Goal: Check status: Check status

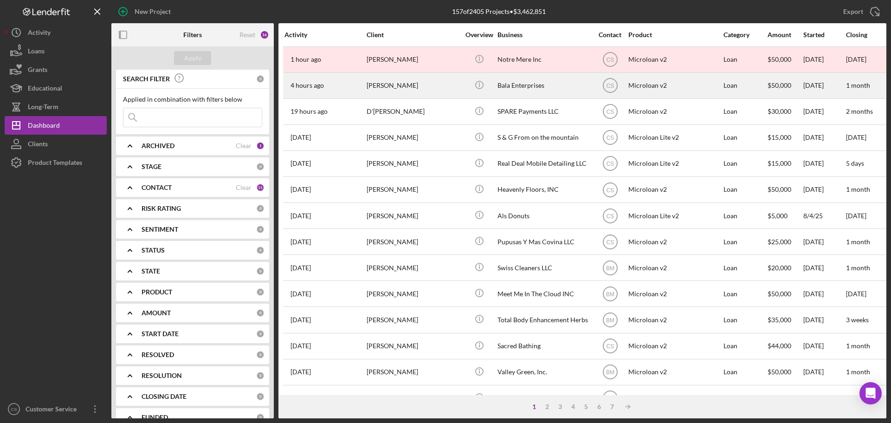
click at [428, 91] on div "Leyla Rezakhani" at bounding box center [413, 85] width 93 height 25
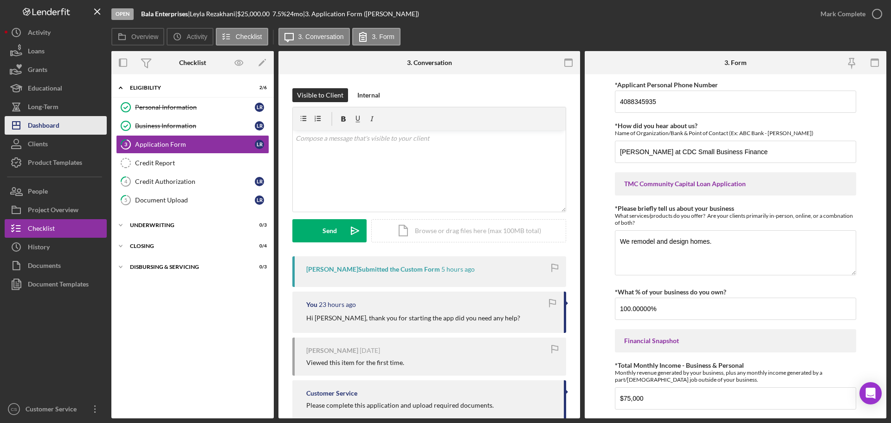
click at [62, 125] on button "Icon/Dashboard Dashboard" at bounding box center [56, 125] width 102 height 19
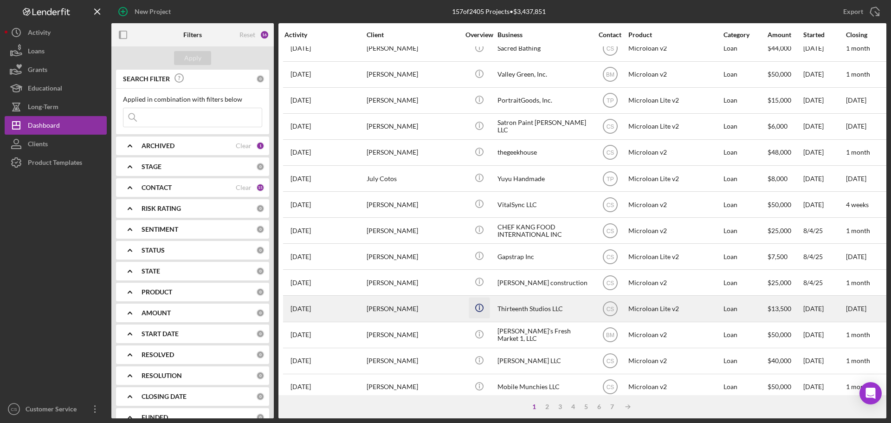
scroll to position [314, 0]
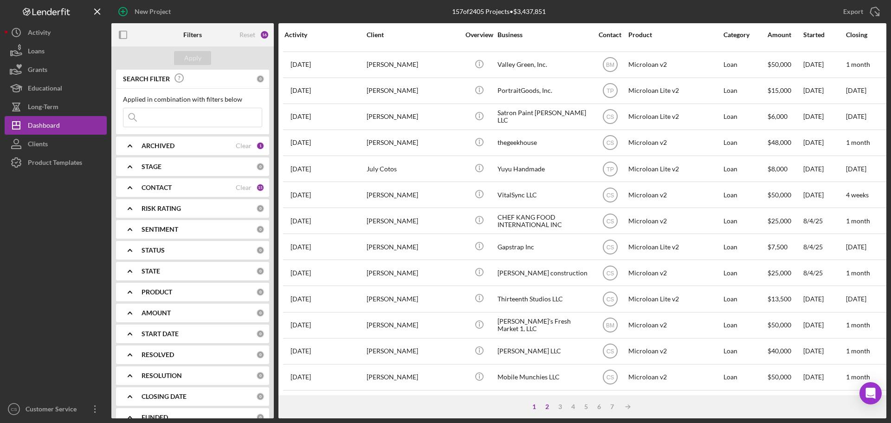
click at [549, 409] on div "2" at bounding box center [547, 406] width 13 height 7
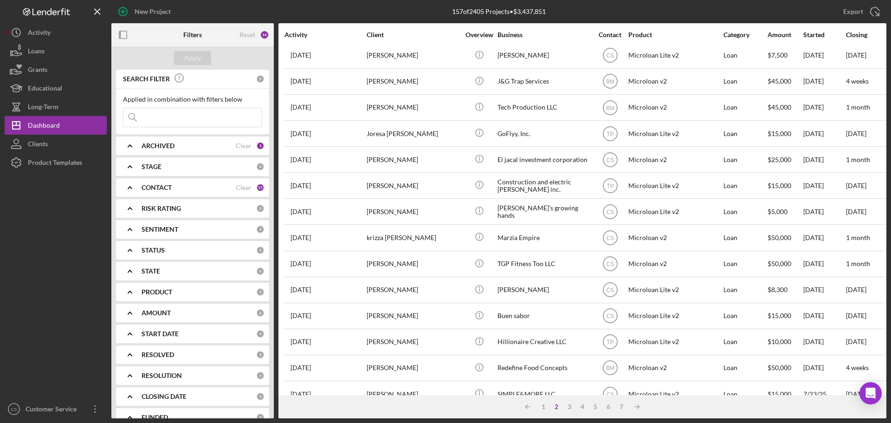
scroll to position [0, 0]
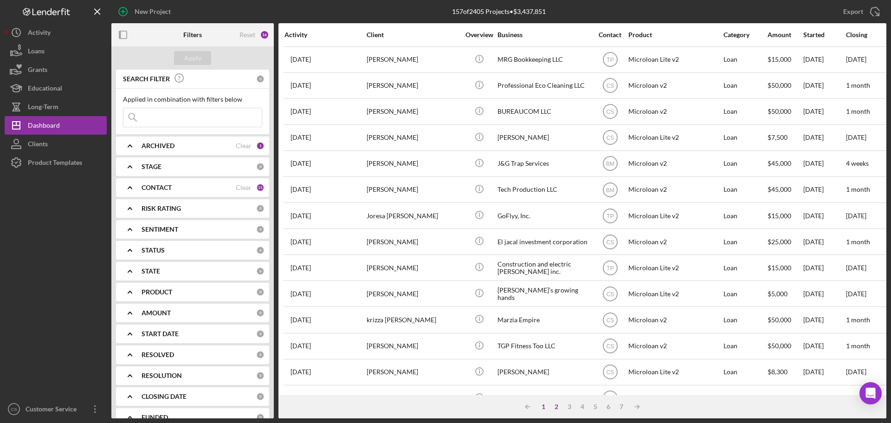
click at [543, 405] on div "1" at bounding box center [543, 406] width 13 height 7
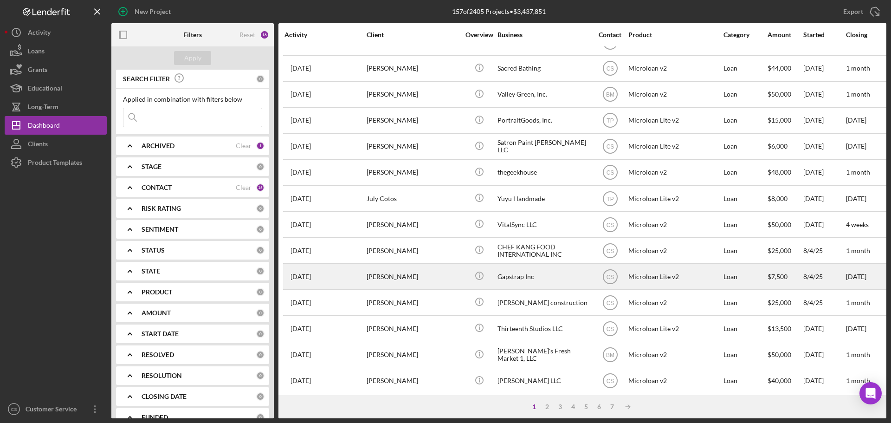
scroll to position [314, 0]
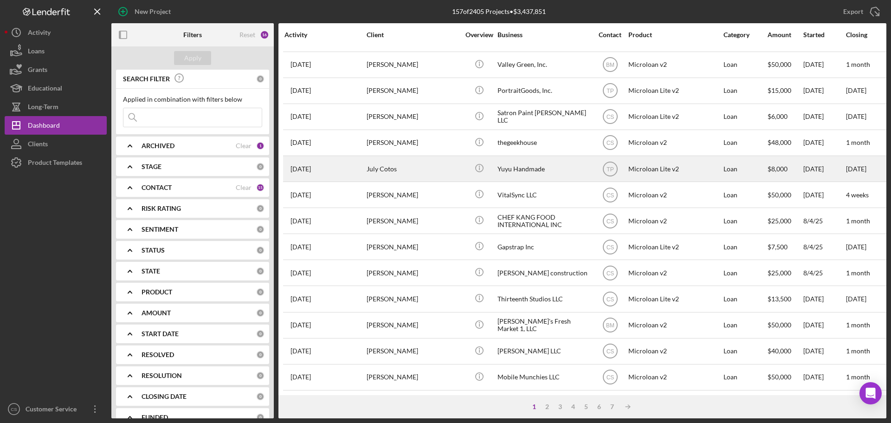
click at [422, 166] on div "July Cotos" at bounding box center [413, 168] width 93 height 25
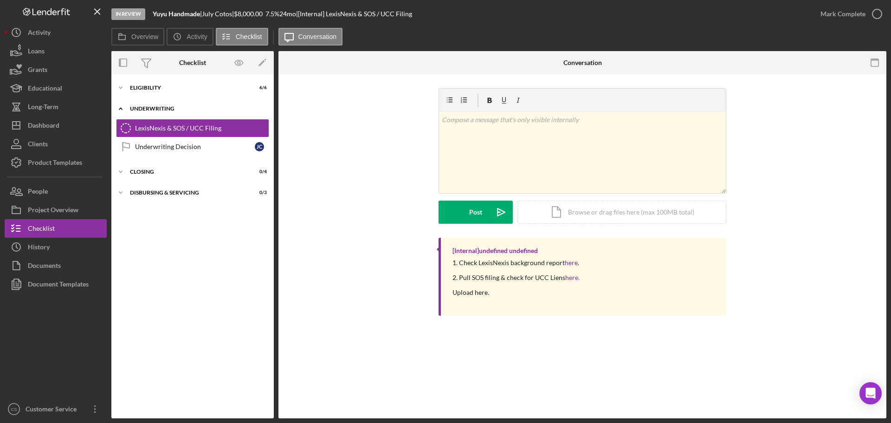
click at [176, 103] on div "Icon/Expander Underwriting 0 / 2" at bounding box center [192, 108] width 162 height 19
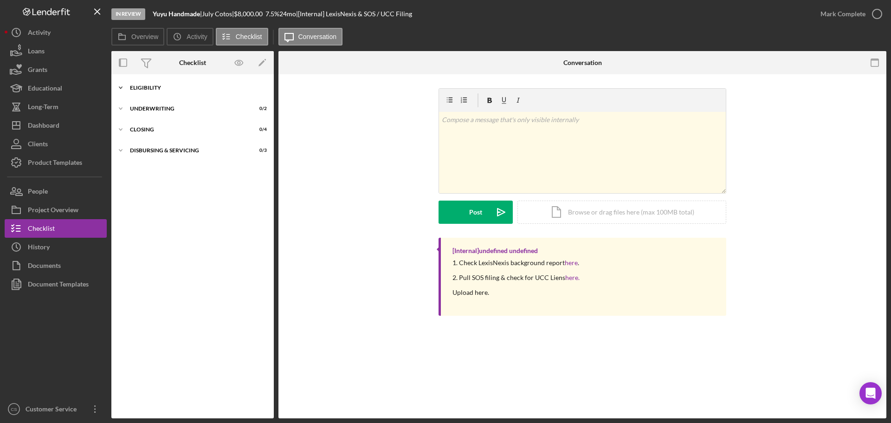
click at [182, 82] on div "Icon/Expander Eligibility 6 / 6" at bounding box center [192, 87] width 162 height 19
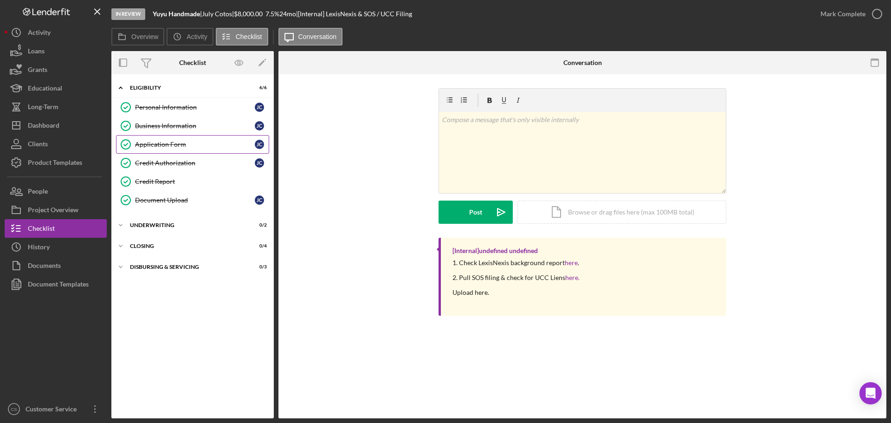
click at [184, 150] on link "Application Form Application Form J C" at bounding box center [192, 144] width 153 height 19
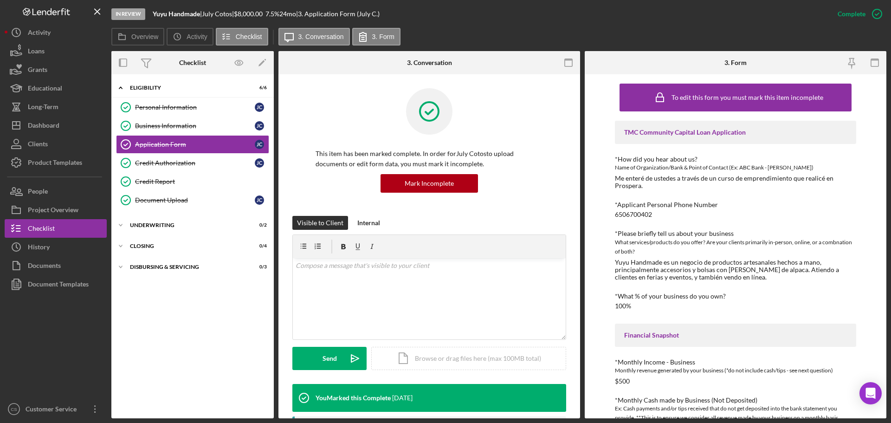
drag, startPoint x: 661, startPoint y: 214, endPoint x: 590, endPoint y: 222, distance: 72.0
click at [595, 223] on div "To edit this form you must mark this item incomplete TMC Community Capital Loan…" at bounding box center [736, 246] width 302 height 344
drag, startPoint x: 615, startPoint y: 217, endPoint x: 655, endPoint y: 211, distance: 40.4
click at [655, 211] on div "*Applicant Personal Phone Number 6506700402" at bounding box center [735, 209] width 241 height 17
copy div "6506700402"
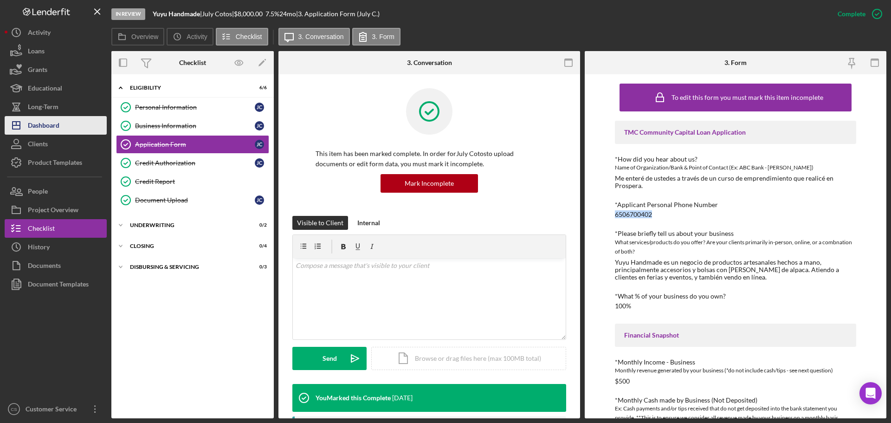
click at [50, 130] on div "Dashboard" at bounding box center [44, 126] width 32 height 21
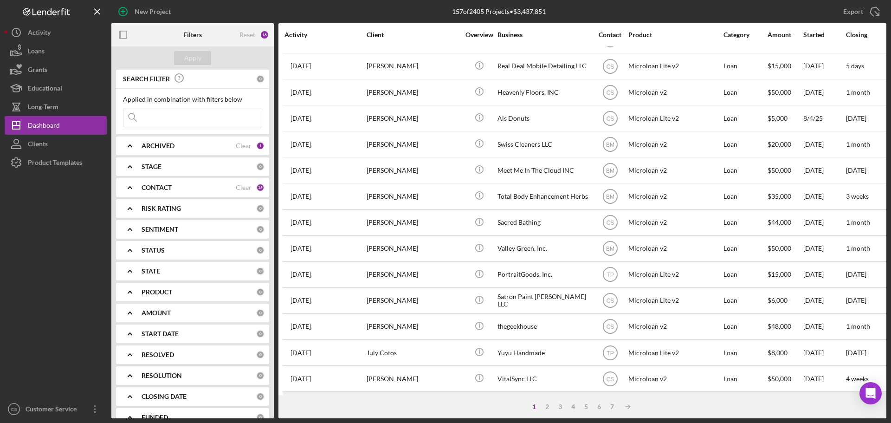
scroll to position [139, 0]
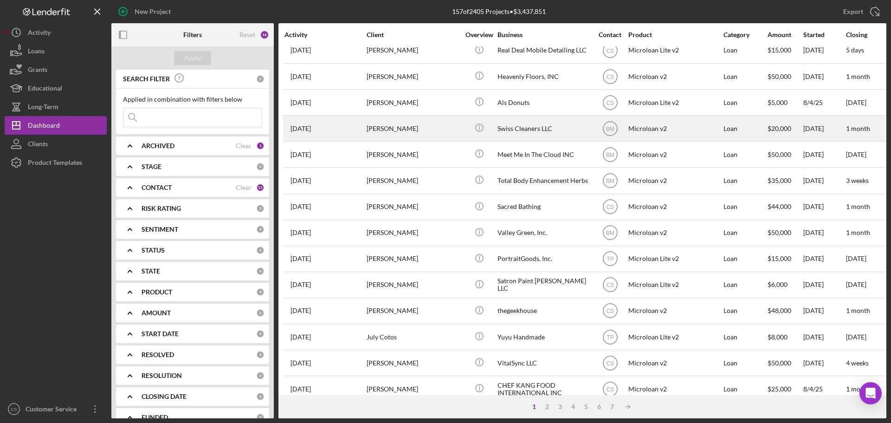
click at [445, 130] on div "Isabel Vides" at bounding box center [413, 128] width 93 height 25
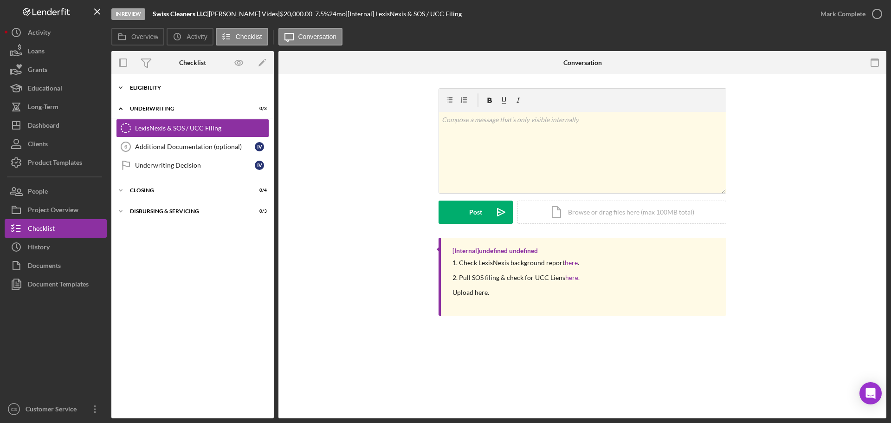
click at [166, 91] on div "Icon/Expander Eligibility 6 / 6" at bounding box center [192, 87] width 162 height 19
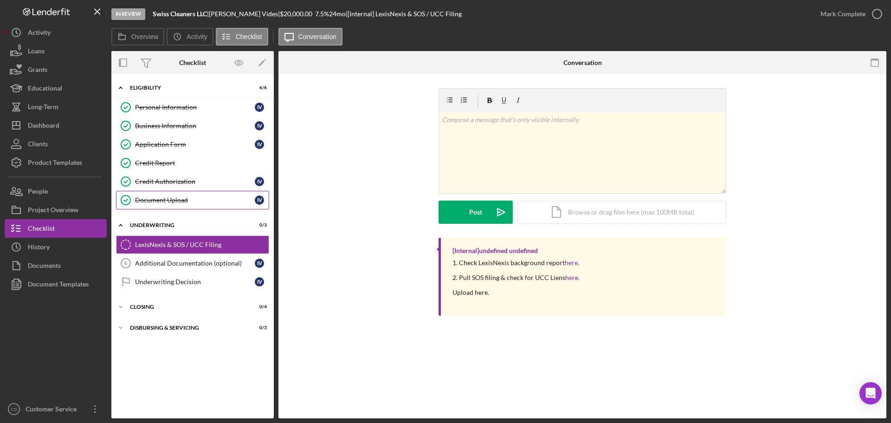
click at [203, 195] on link "Document Upload Document Upload I V" at bounding box center [192, 200] width 153 height 19
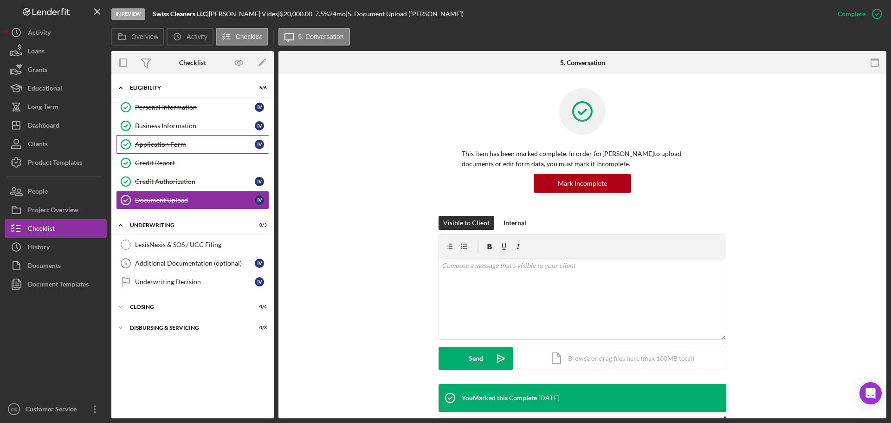
click at [201, 141] on div "Application Form" at bounding box center [195, 144] width 120 height 7
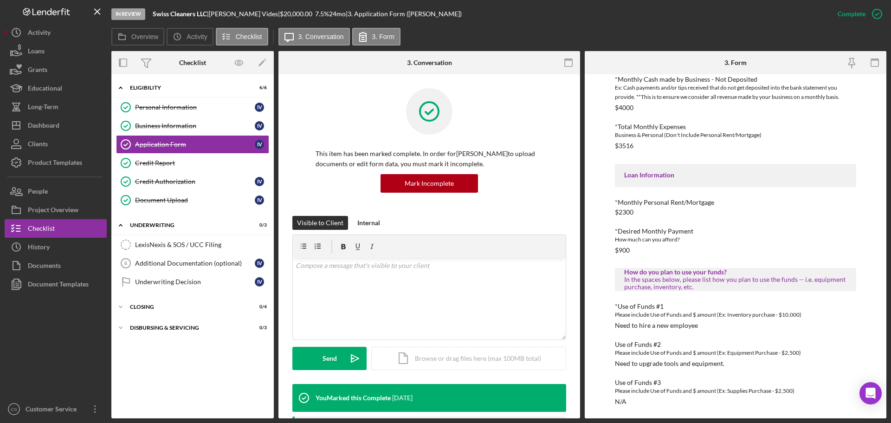
scroll to position [326, 0]
click at [781, 245] on div "*Desired Monthly Payment How much can you afford? $900" at bounding box center [735, 240] width 241 height 26
click at [50, 131] on div "Dashboard" at bounding box center [44, 126] width 32 height 21
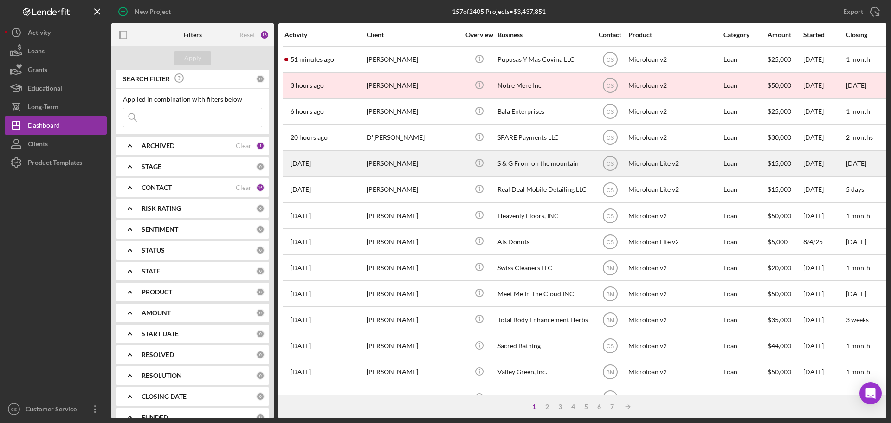
click at [428, 159] on div "Gena Doherty" at bounding box center [413, 163] width 93 height 25
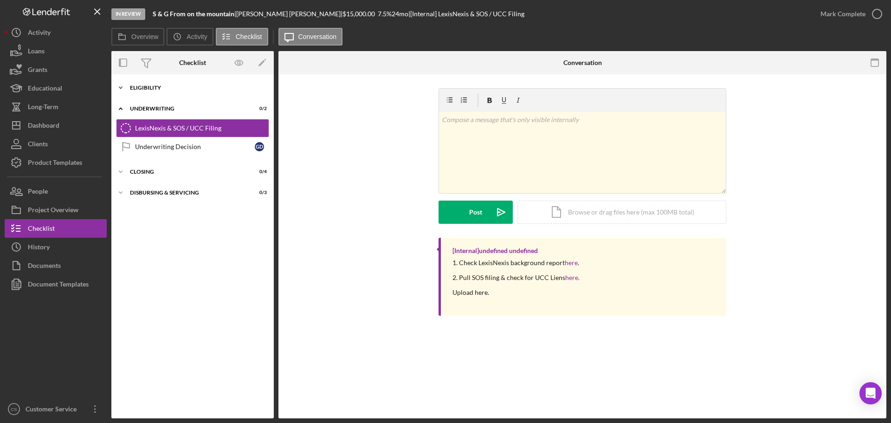
click at [180, 83] on div "Icon/Expander Eligibility 6 / 6" at bounding box center [192, 87] width 162 height 19
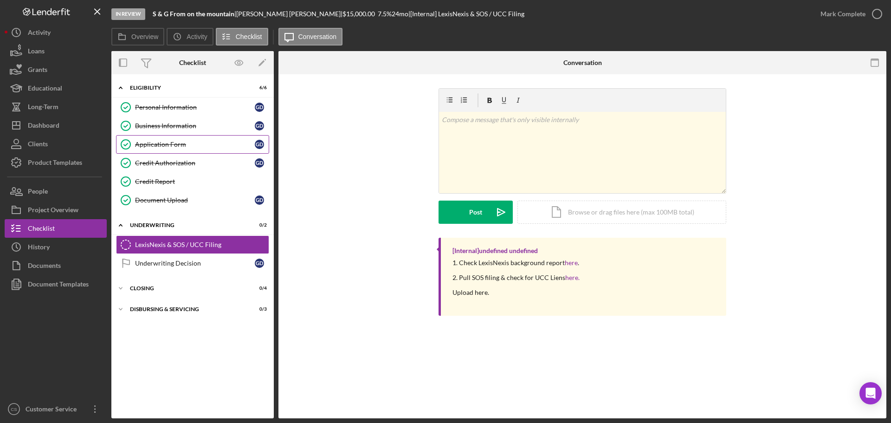
click at [177, 141] on div "Application Form" at bounding box center [195, 144] width 120 height 7
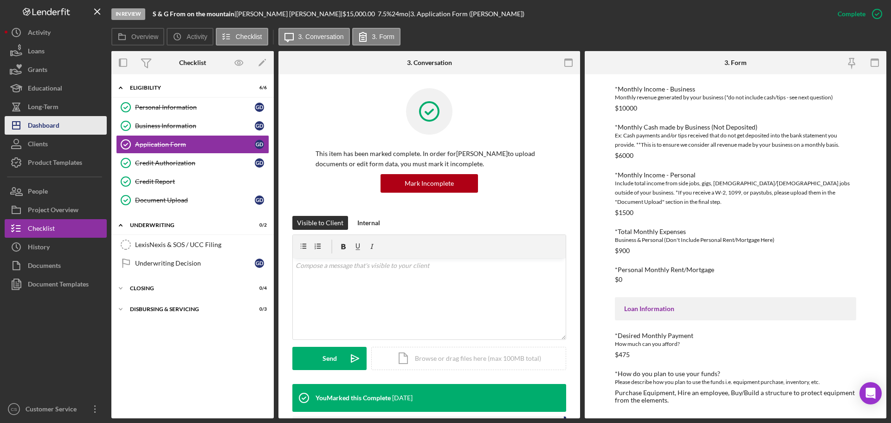
click at [66, 125] on button "Icon/Dashboard Dashboard" at bounding box center [56, 125] width 102 height 19
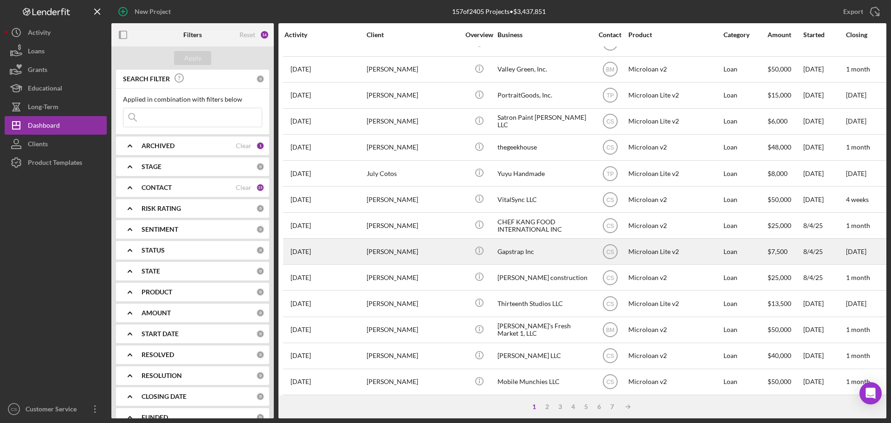
scroll to position [314, 0]
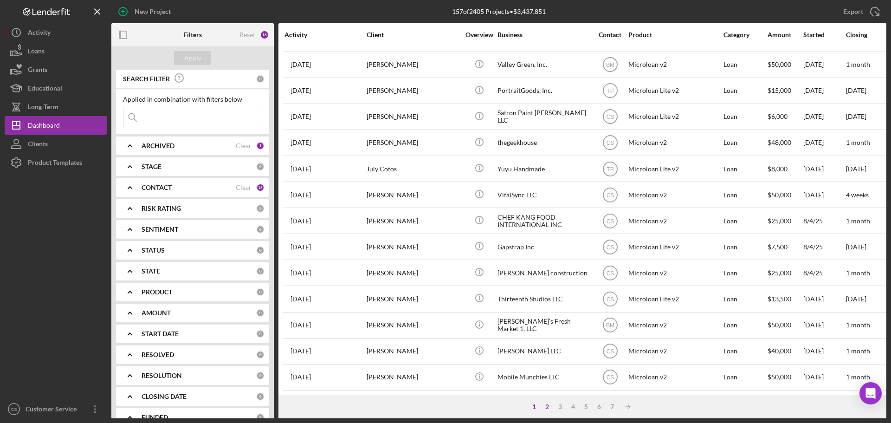
click at [547, 406] on div "2" at bounding box center [547, 406] width 13 height 7
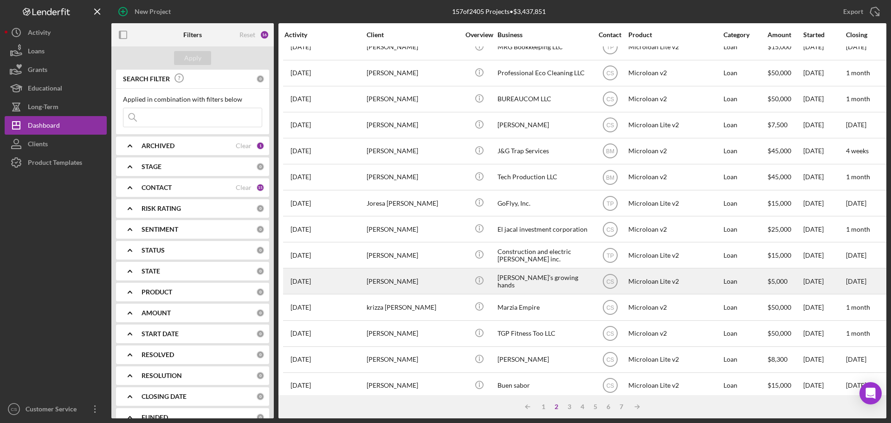
scroll to position [0, 0]
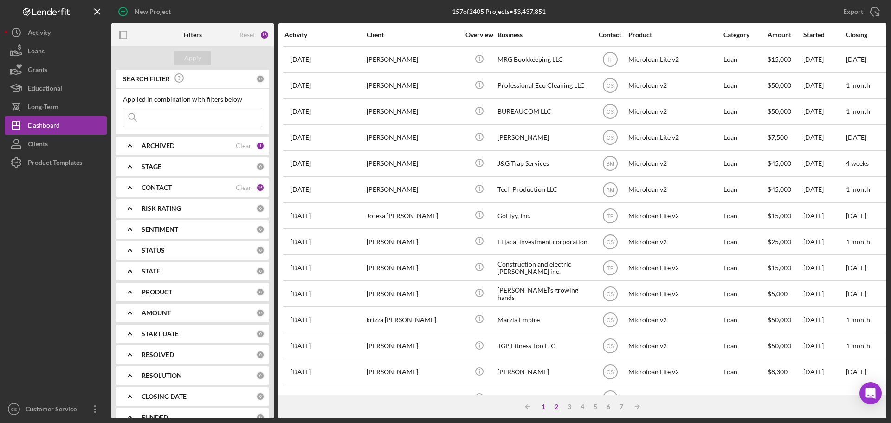
click at [541, 406] on div "1" at bounding box center [543, 406] width 13 height 7
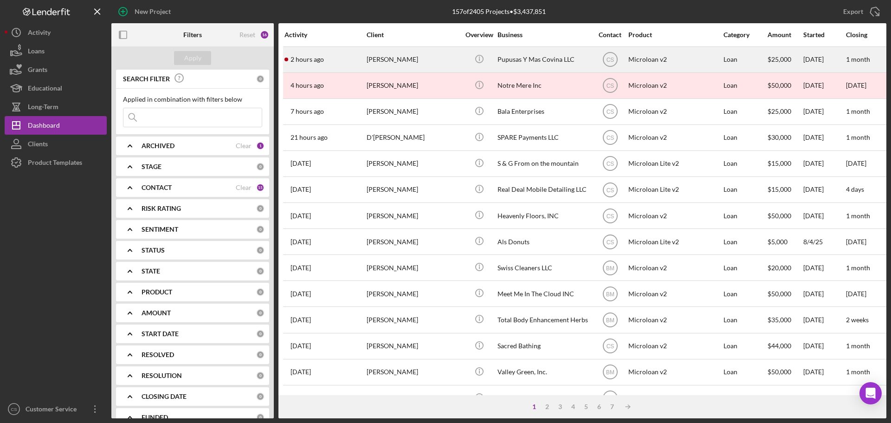
click at [458, 69] on div "Monica Vazquez" at bounding box center [413, 59] width 93 height 25
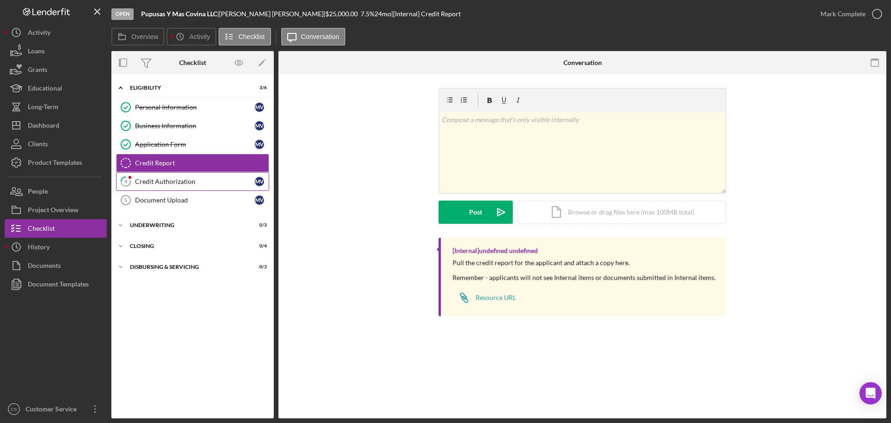
click at [165, 176] on link "4 Credit Authorization M V" at bounding box center [192, 181] width 153 height 19
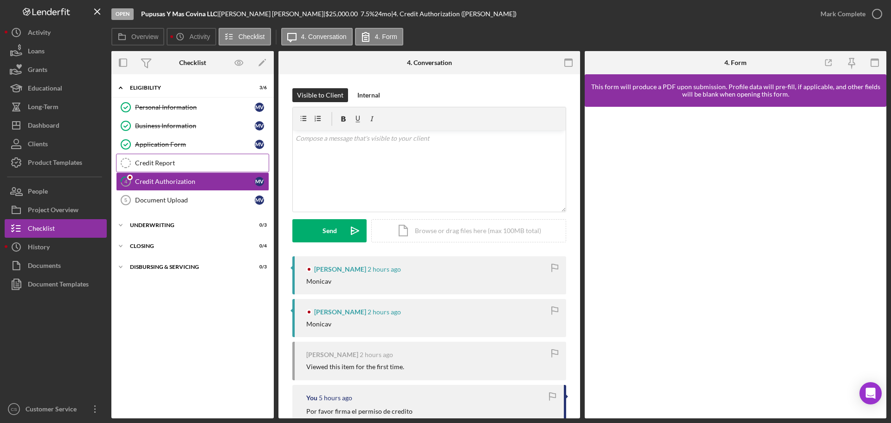
click at [175, 158] on link "Credit Report Credit Report" at bounding box center [192, 163] width 153 height 19
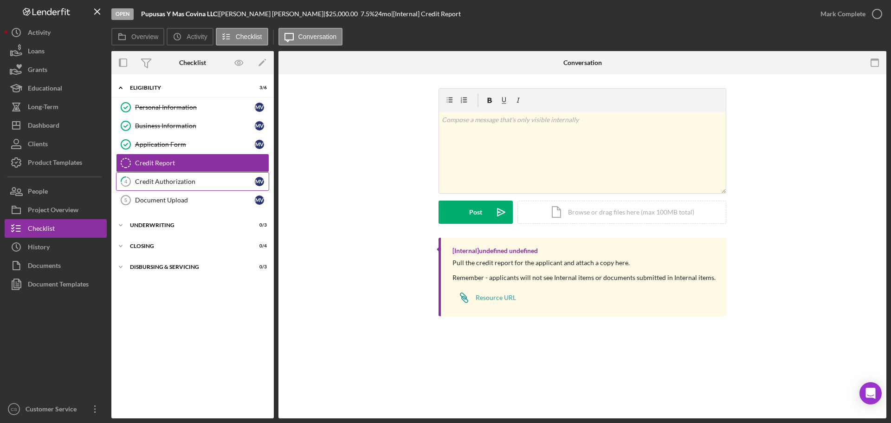
click at [180, 180] on div "Credit Authorization" at bounding box center [195, 181] width 120 height 7
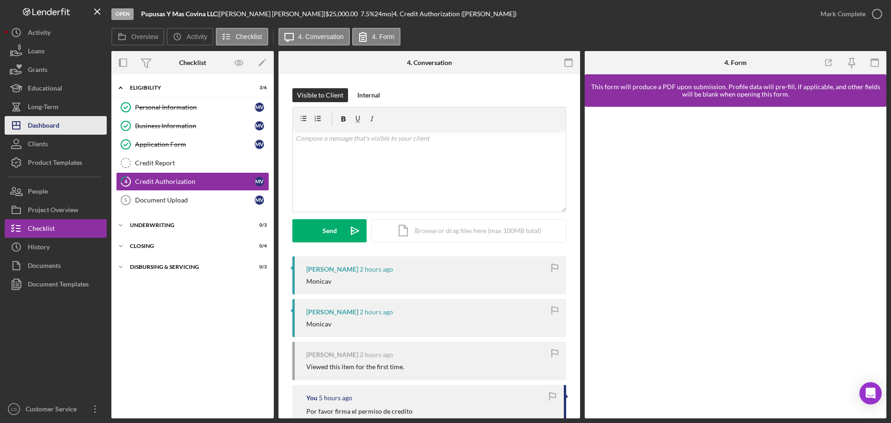
click at [53, 127] on div "Dashboard" at bounding box center [44, 126] width 32 height 21
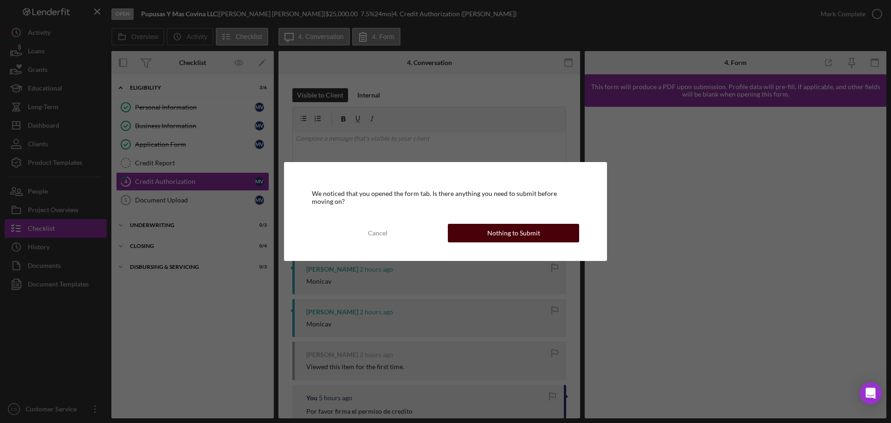
click at [512, 226] on div "Nothing to Submit" at bounding box center [513, 233] width 53 height 19
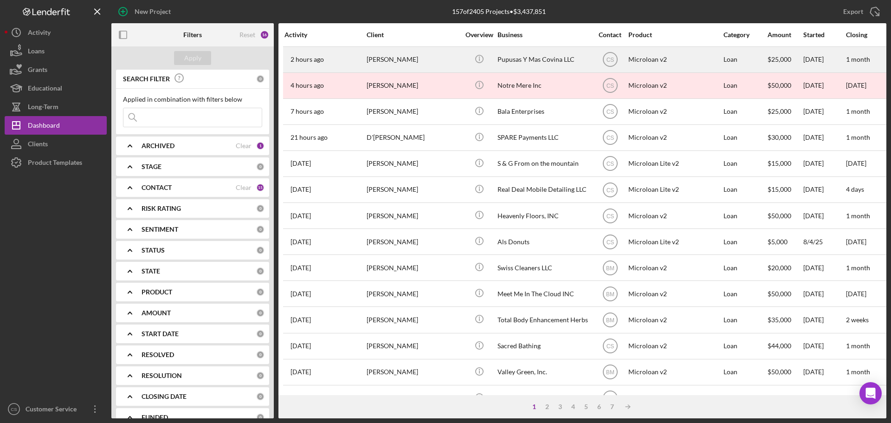
click at [444, 60] on div "Monica Vazquez" at bounding box center [413, 59] width 93 height 25
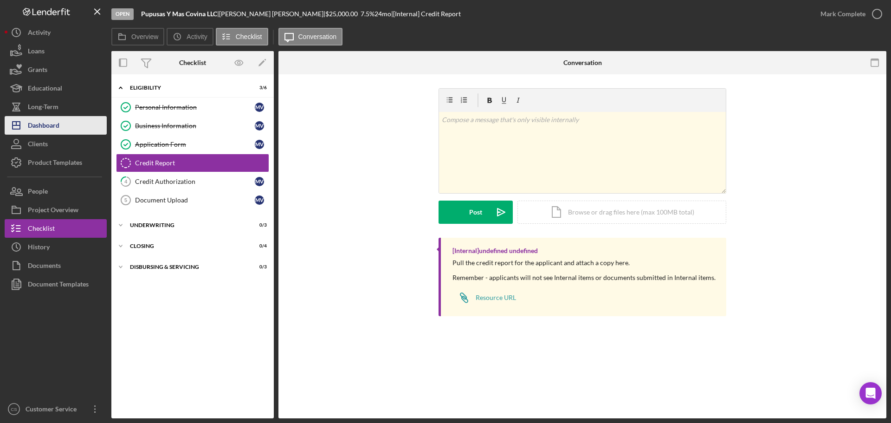
click at [67, 129] on button "Icon/Dashboard Dashboard" at bounding box center [56, 125] width 102 height 19
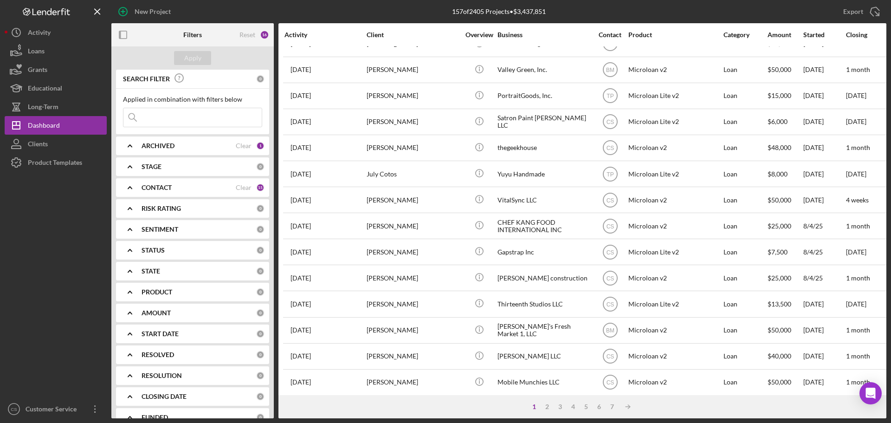
scroll to position [314, 0]
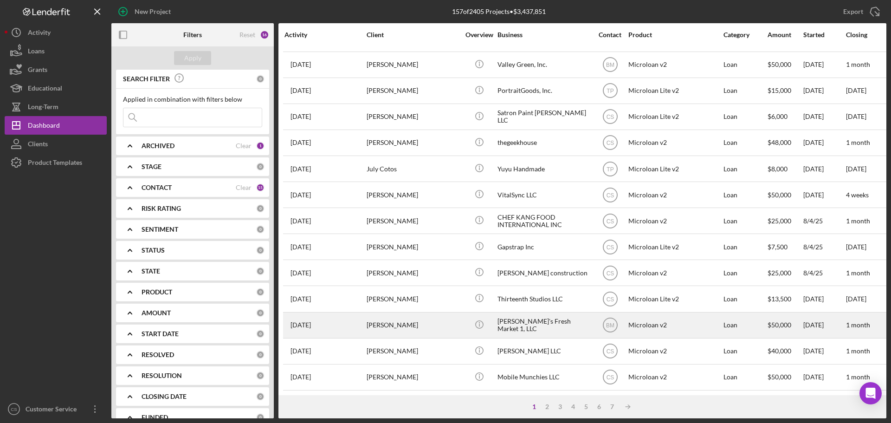
click at [439, 317] on div "[PERSON_NAME]" at bounding box center [413, 325] width 93 height 25
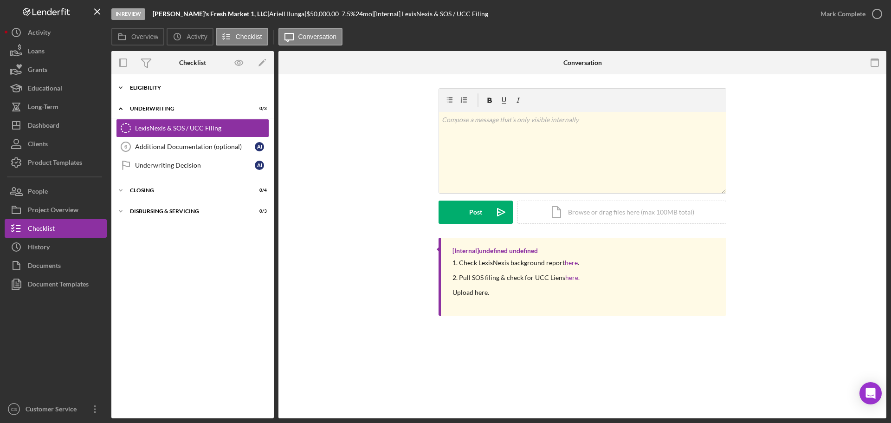
click at [200, 87] on div "Eligibility" at bounding box center [196, 88] width 132 height 6
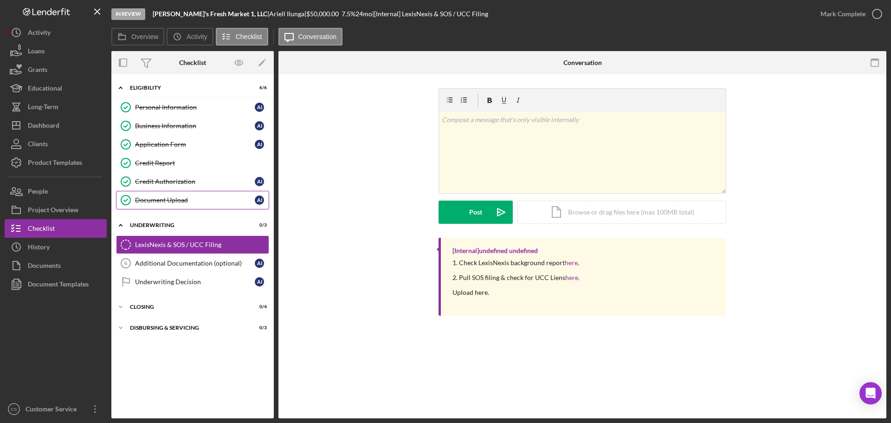
click at [183, 195] on link "Document Upload Document Upload A I" at bounding box center [192, 200] width 153 height 19
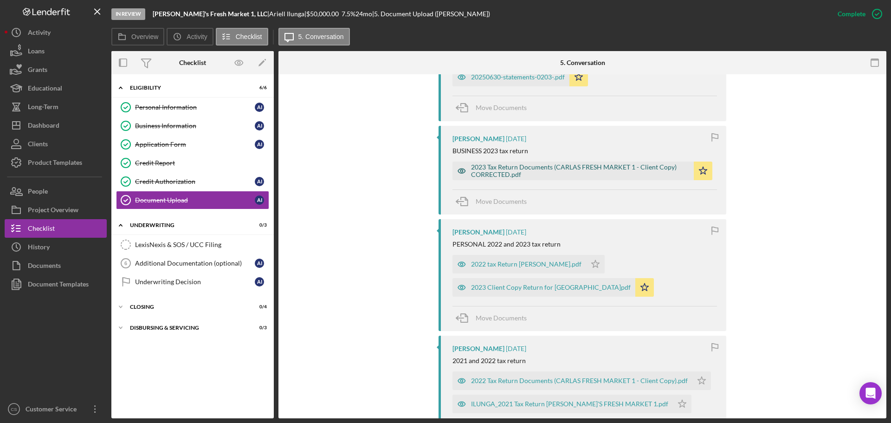
scroll to position [696, 0]
click at [521, 179] on div "2023 Tax Return Documents (CARLAS FRESH MARKET 1 - Client Copy) CORRECTED.pdf" at bounding box center [580, 171] width 218 height 15
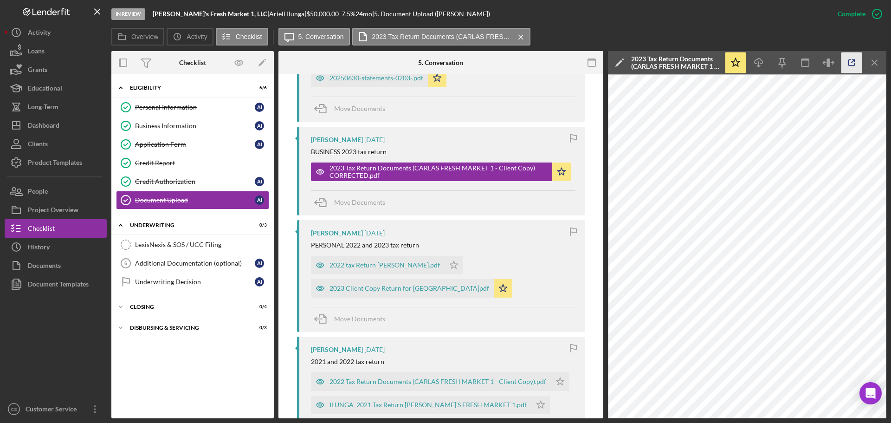
click at [856, 62] on icon "button" at bounding box center [852, 62] width 21 height 21
click at [401, 385] on div "2022 Tax Return Documents (CARLAS FRESH MARKET 1 - Client Copy).pdf" at bounding box center [438, 381] width 217 height 7
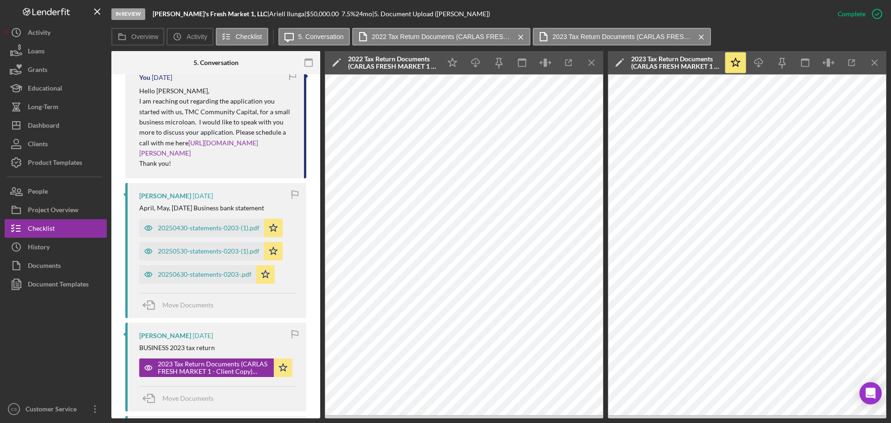
scroll to position [402, 0]
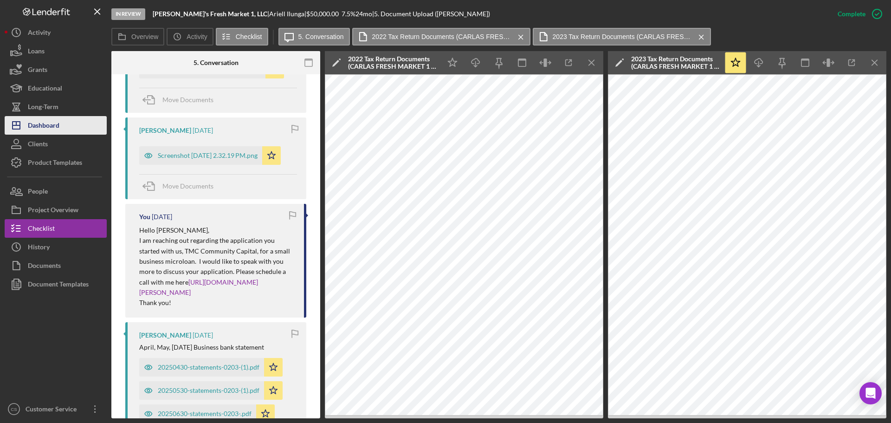
click at [55, 127] on div "Dashboard" at bounding box center [44, 126] width 32 height 21
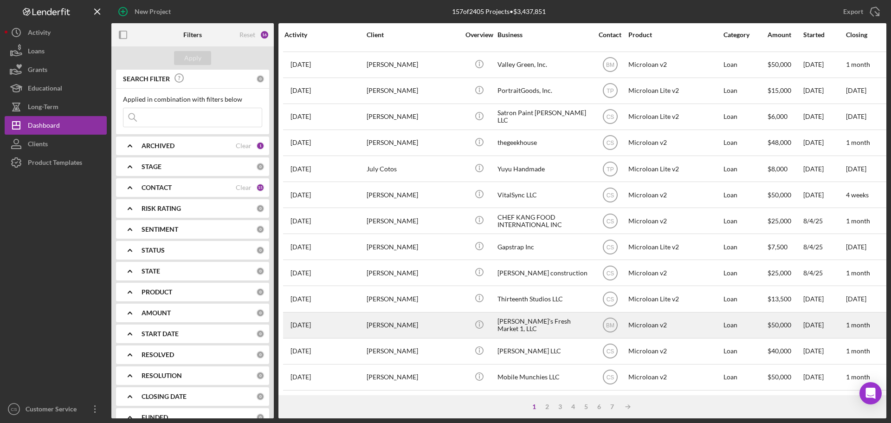
scroll to position [314, 0]
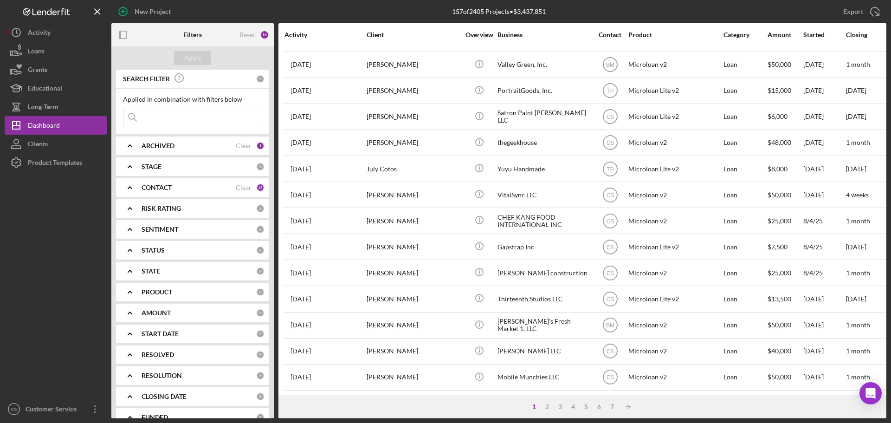
click at [60, 233] on div at bounding box center [56, 286] width 102 height 228
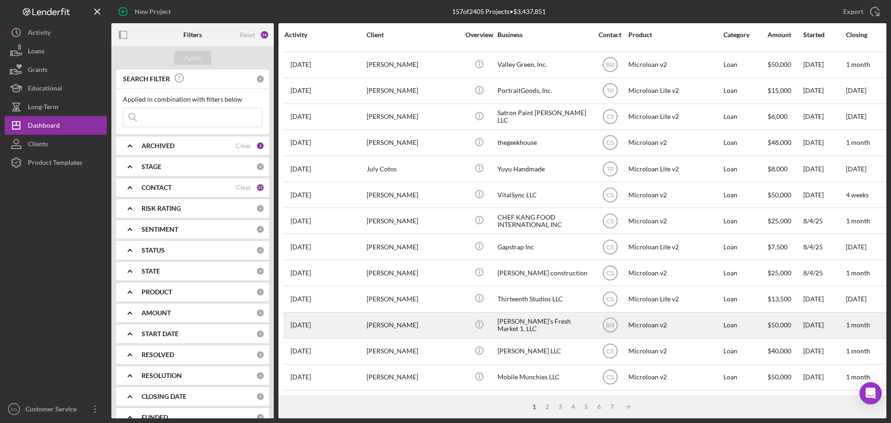
click at [436, 314] on div "[PERSON_NAME]" at bounding box center [413, 325] width 93 height 25
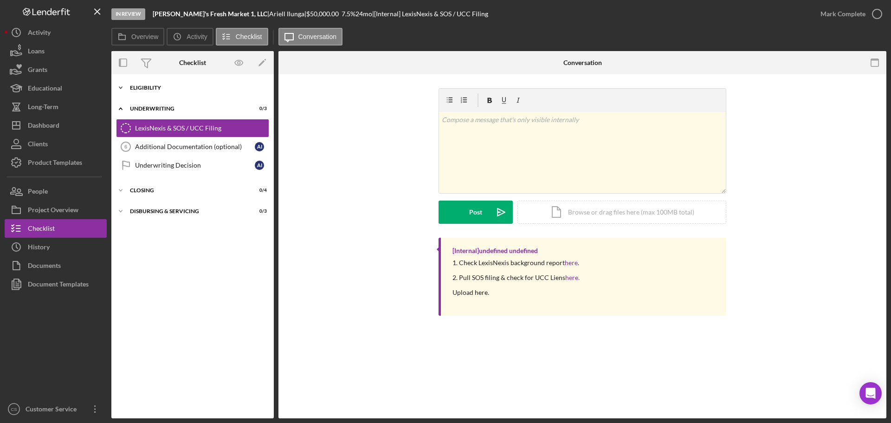
click at [215, 91] on div "Icon/Expander Eligibility 6 / 6" at bounding box center [192, 87] width 162 height 19
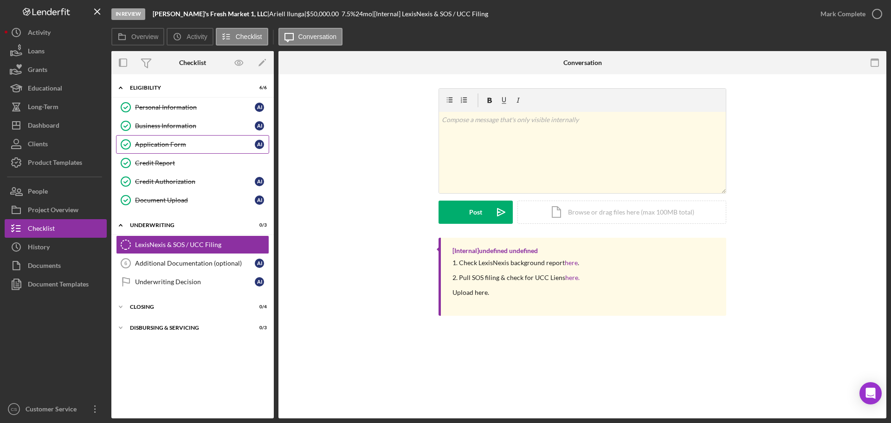
click at [196, 141] on div "Application Form" at bounding box center [195, 144] width 120 height 7
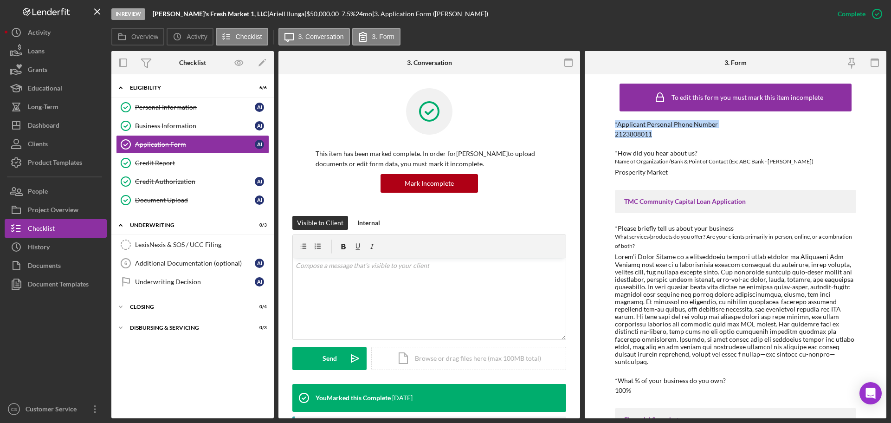
drag, startPoint x: 661, startPoint y: 130, endPoint x: 587, endPoint y: 128, distance: 74.3
click at [587, 128] on div "To edit this form you must mark this item incomplete *Applicant Personal Phone …" at bounding box center [736, 246] width 302 height 344
click at [632, 135] on div "2123808011" at bounding box center [633, 133] width 37 height 7
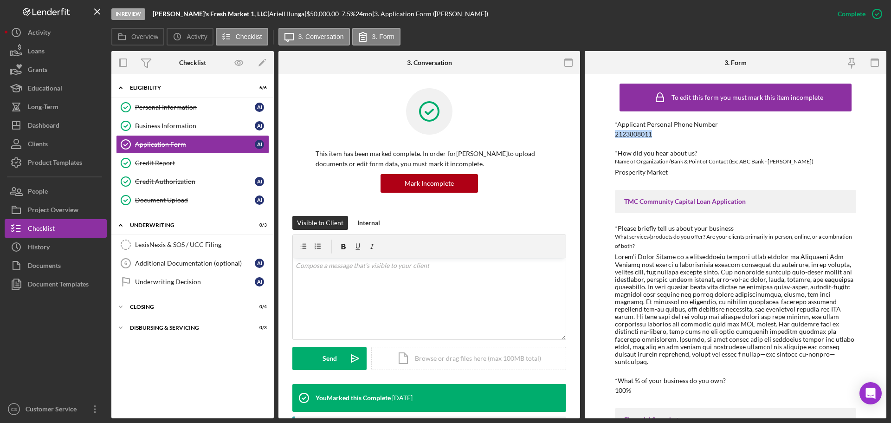
copy div "2123808011"
click at [519, 37] on div "Overview Icon/History Activity Checklist Icon/Message 3. Conversation 3. Form" at bounding box center [498, 37] width 775 height 19
click at [62, 351] on div at bounding box center [56, 346] width 102 height 106
click at [514, 17] on div "In Review Carla's Fresh Market 1, LLC | Ariell Ilunga | $50,000.00 7.5 % 24 mo …" at bounding box center [469, 14] width 717 height 28
click at [51, 125] on div "Dashboard" at bounding box center [44, 126] width 32 height 21
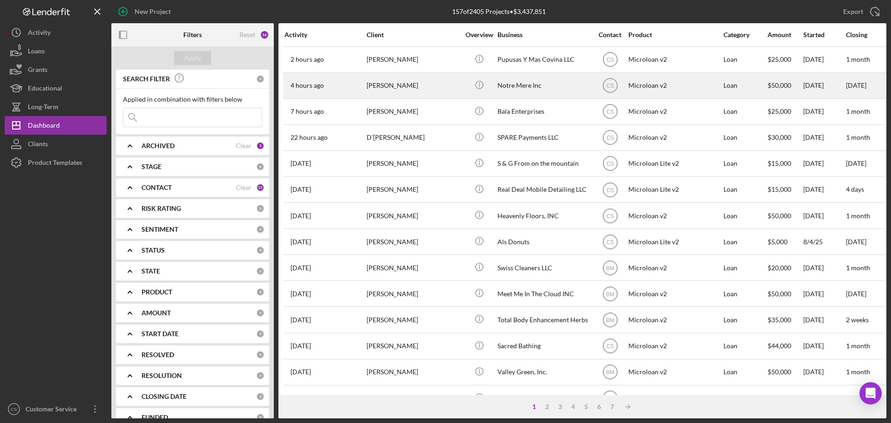
click at [433, 84] on div "Octavio Diaz" at bounding box center [413, 85] width 93 height 25
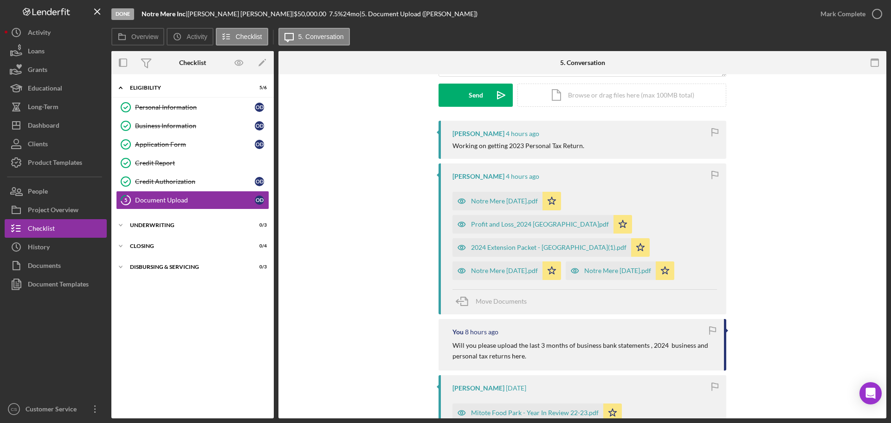
scroll to position [139, 0]
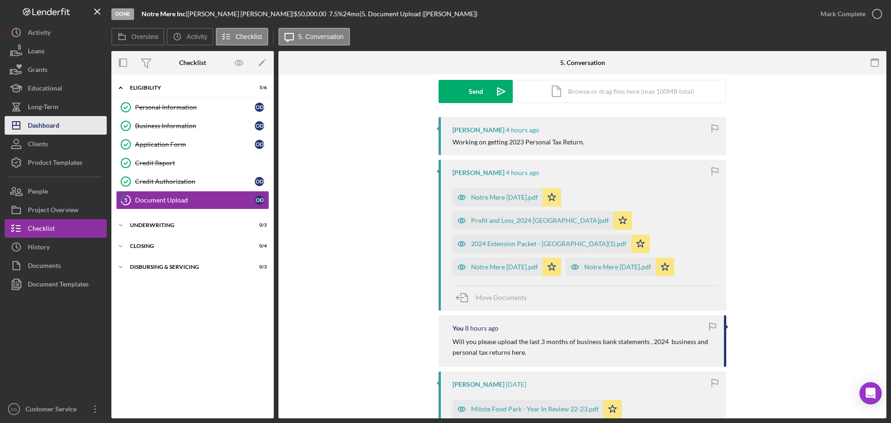
click at [60, 121] on button "Icon/Dashboard Dashboard" at bounding box center [56, 125] width 102 height 19
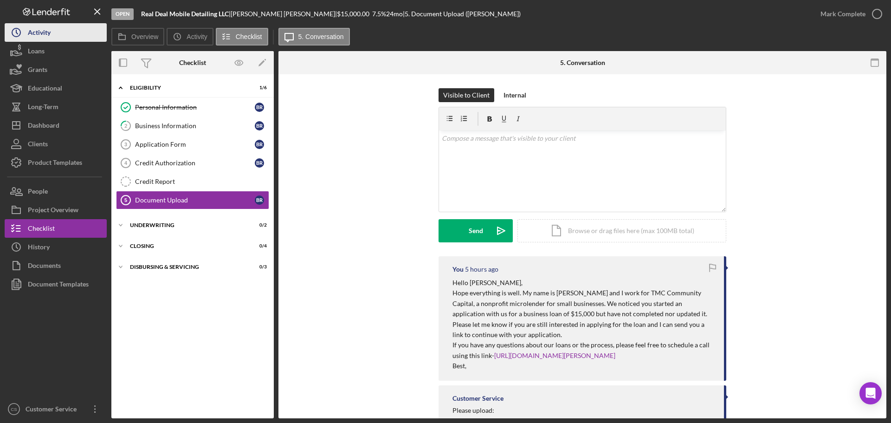
click at [40, 36] on div "Activity" at bounding box center [39, 33] width 23 height 21
